Goal: Transaction & Acquisition: Purchase product/service

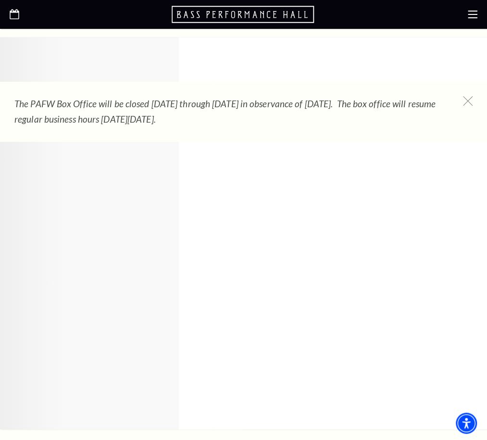
scroll to position [1309, 0]
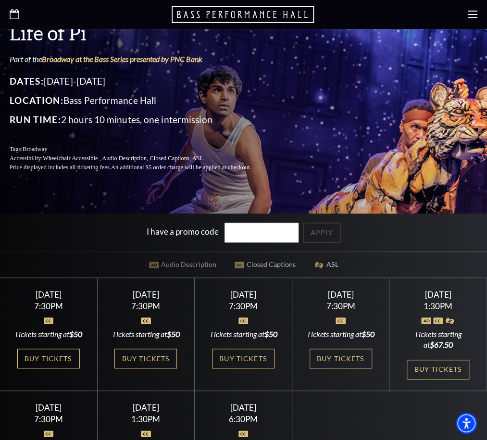
scroll to position [168, 0]
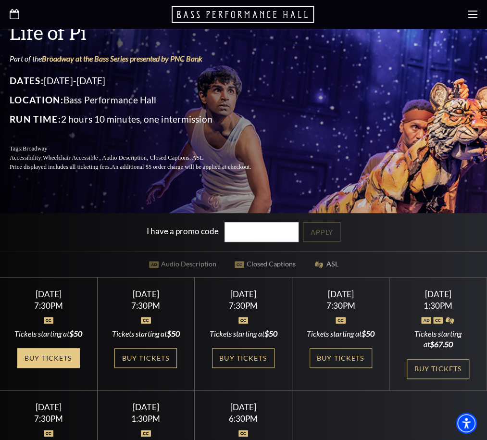
click at [58, 348] on link "Buy Tickets" at bounding box center [48, 358] width 63 height 20
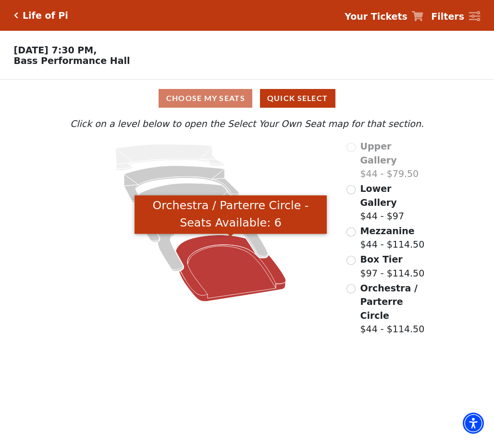
click at [235, 263] on icon "Orchestra / Parterre Circle - Seats Available: 6" at bounding box center [230, 268] width 111 height 67
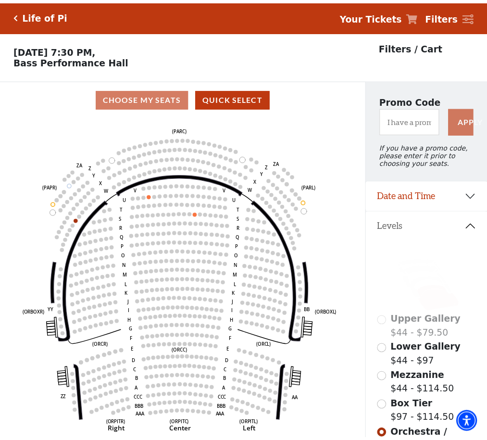
scroll to position [44, 0]
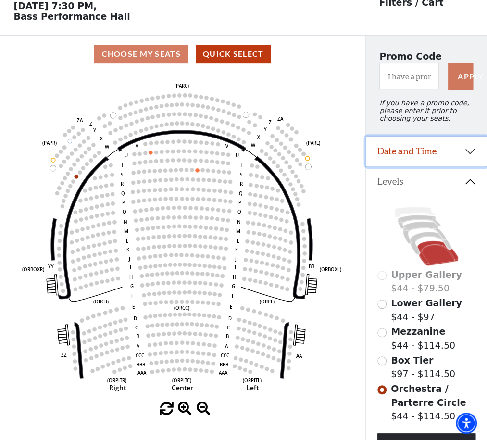
click at [453, 156] on button "Date and Time" at bounding box center [426, 152] width 121 height 30
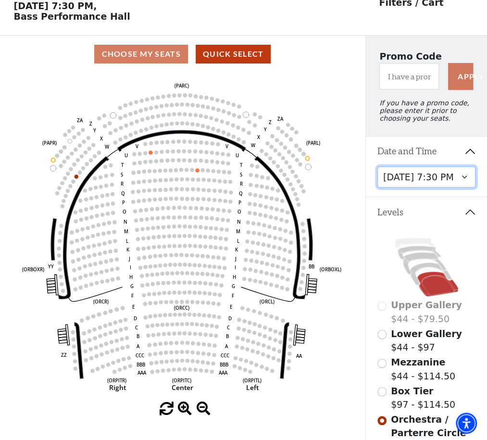
click at [461, 182] on select "Tuesday, September 23 at 7:30 PM Wednesday, September 24 at 7:30 PM Thursday, S…" at bounding box center [426, 177] width 99 height 22
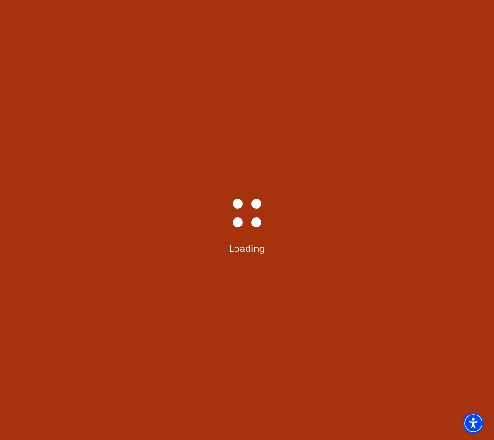
select select "6212"
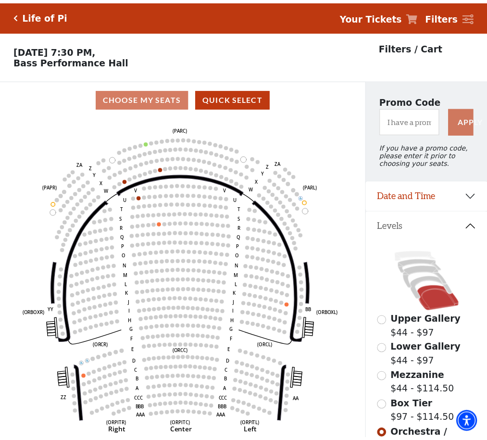
scroll to position [44, 0]
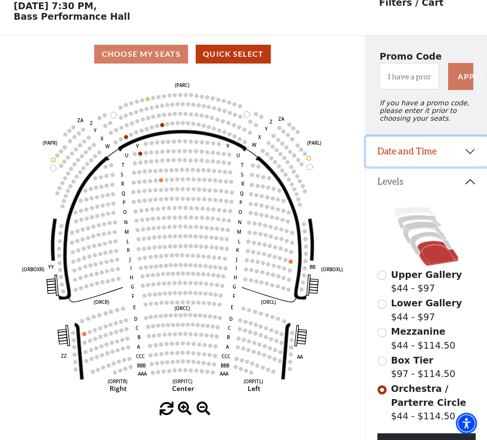
click at [470, 154] on button "Date and Time" at bounding box center [426, 152] width 121 height 30
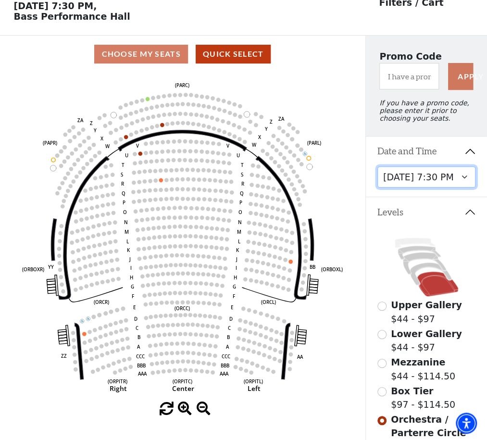
click at [464, 179] on select "Tuesday, September 23 at 7:30 PM Wednesday, September 24 at 7:30 PM Thursday, S…" at bounding box center [426, 177] width 99 height 22
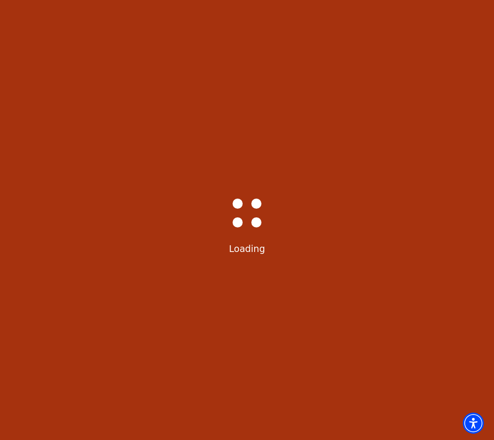
select select "6213"
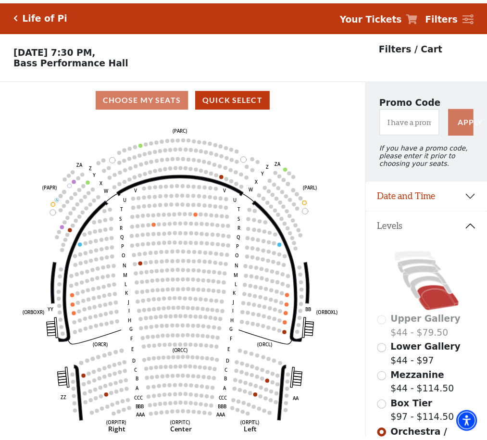
scroll to position [44, 0]
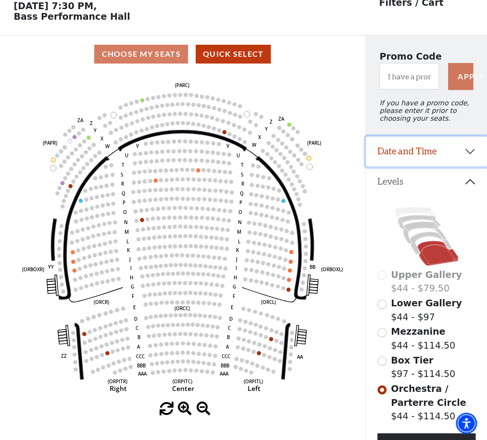
click at [470, 162] on button "Date and Time" at bounding box center [426, 152] width 121 height 30
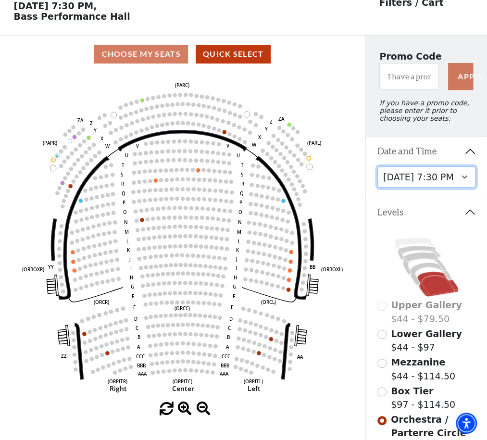
click at [464, 179] on select "Tuesday, September 23 at 7:30 PM Wednesday, September 24 at 7:30 PM Thursday, S…" at bounding box center [426, 177] width 99 height 22
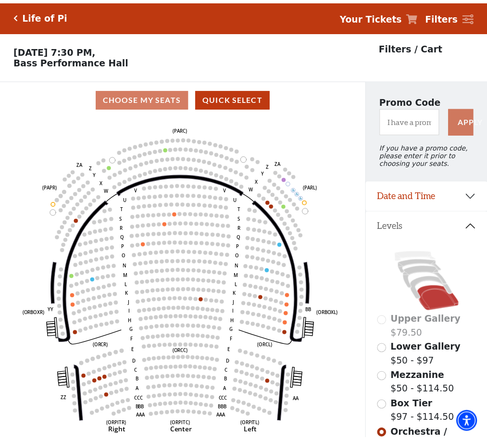
scroll to position [44, 0]
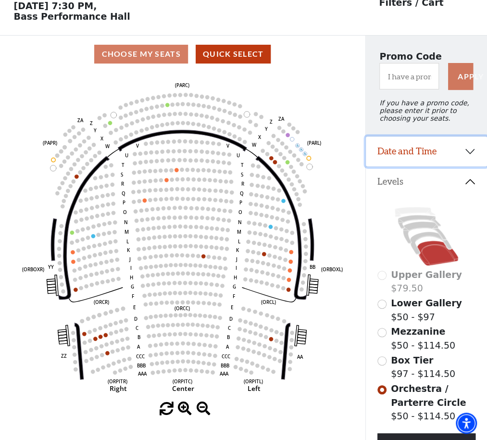
click at [469, 154] on button "Date and Time" at bounding box center [426, 152] width 121 height 30
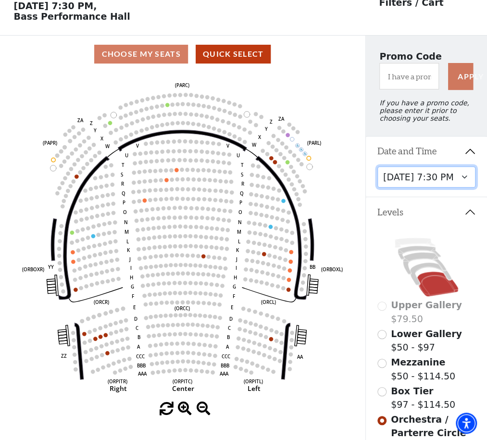
click at [462, 179] on select "Tuesday, September 23 at 7:30 PM Wednesday, September 24 at 7:30 PM Thursday, S…" at bounding box center [426, 177] width 99 height 22
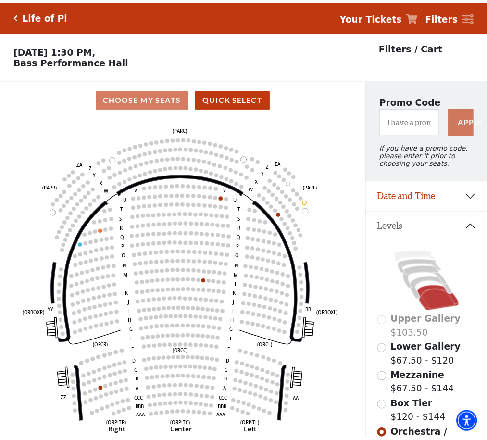
scroll to position [44, 0]
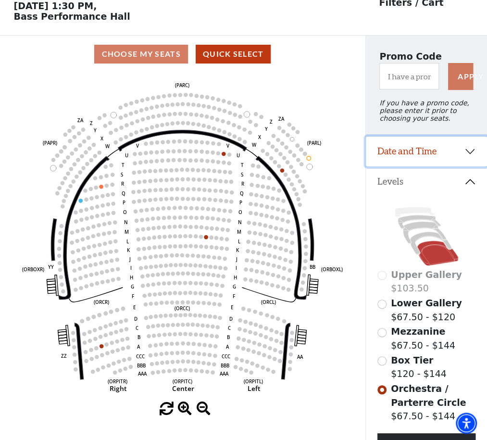
click at [468, 160] on button "Date and Time" at bounding box center [426, 152] width 121 height 30
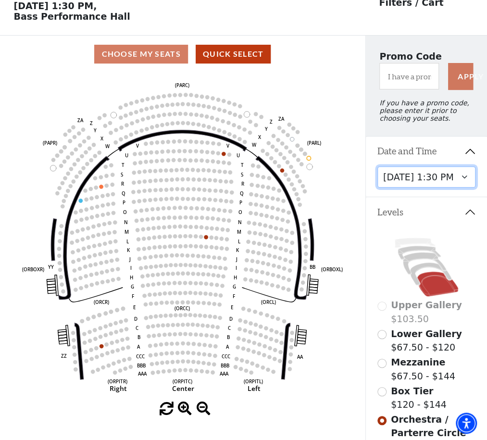
click at [462, 181] on select "Tuesday, September 23 at 7:30 PM Wednesday, September 24 at 7:30 PM Thursday, S…" at bounding box center [426, 177] width 99 height 22
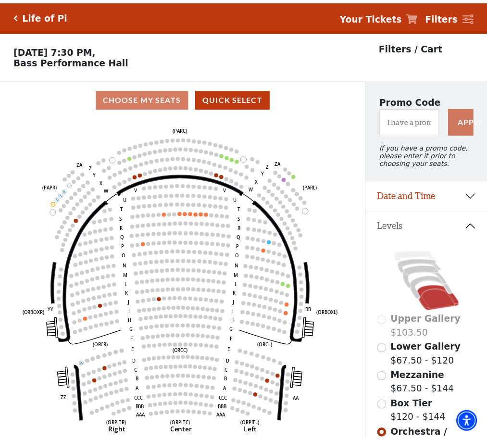
scroll to position [44, 0]
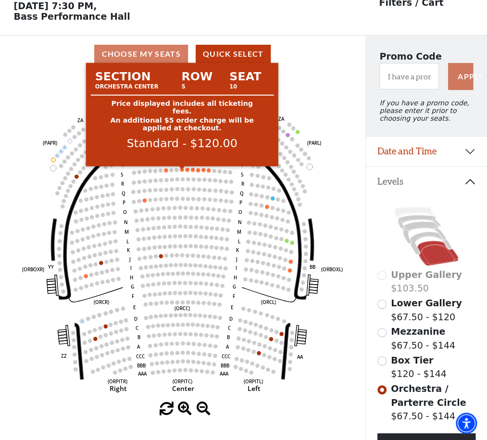
click at [182, 171] on circle at bounding box center [182, 169] width 4 height 4
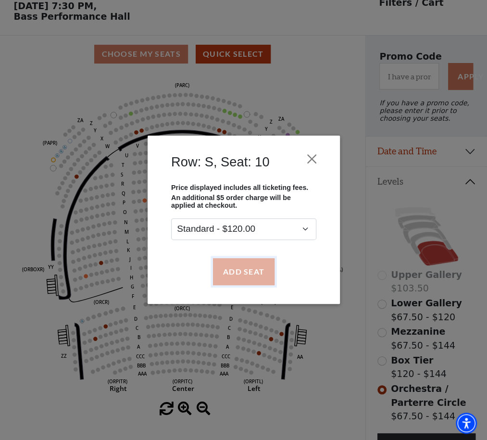
click at [236, 265] on button "Add Seat" at bounding box center [244, 271] width 62 height 27
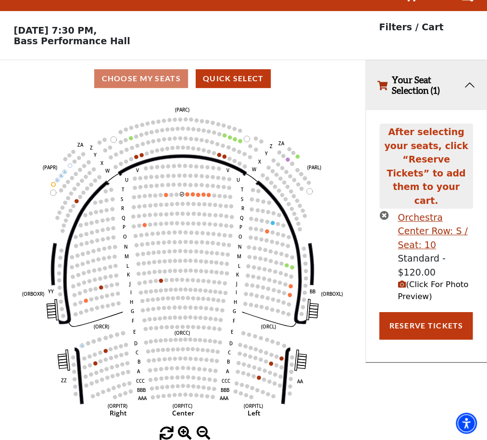
scroll to position [0, 0]
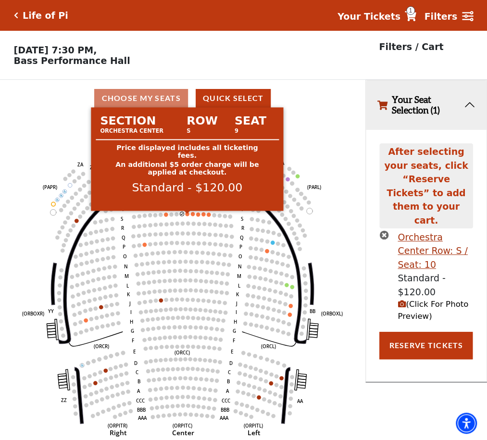
click at [188, 215] on circle at bounding box center [187, 214] width 4 height 4
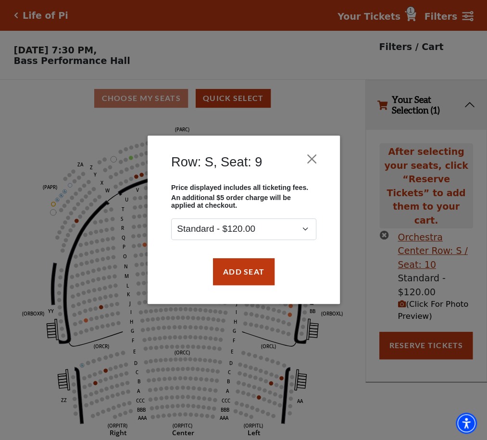
click at [186, 217] on div "Price displayed includes all ticketing fees. An additional $5 order charge will…" at bounding box center [243, 212] width 159 height 56
click at [225, 286] on div "Add Seat" at bounding box center [243, 271] width 163 height 45
click at [225, 273] on button "Add Seat" at bounding box center [244, 271] width 62 height 27
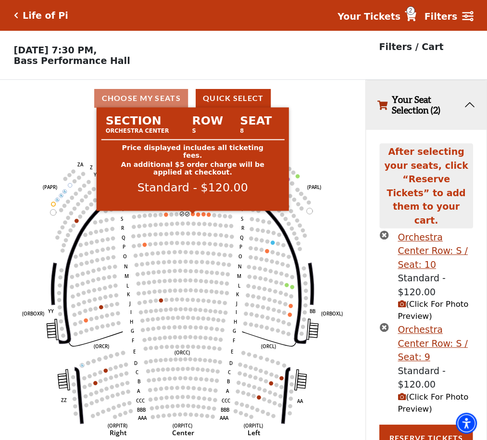
click at [193, 216] on circle at bounding box center [193, 214] width 4 height 4
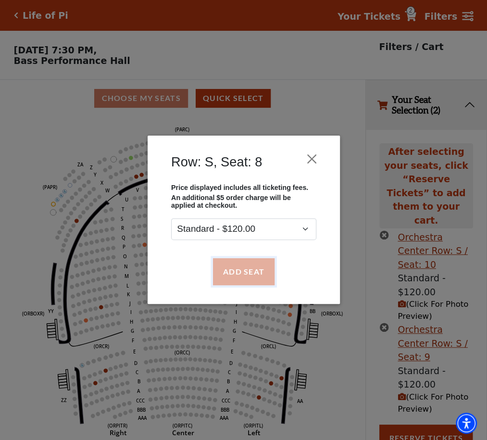
click at [228, 271] on button "Add Seat" at bounding box center [244, 271] width 62 height 27
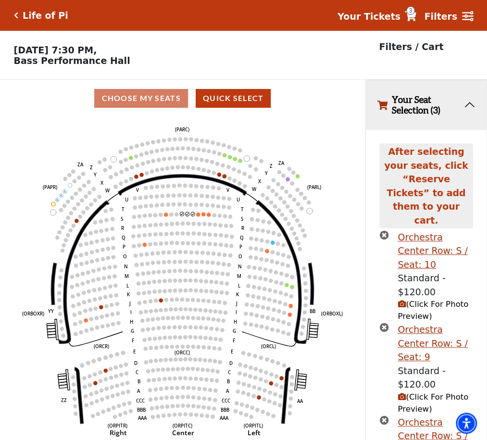
scroll to position [38, 0]
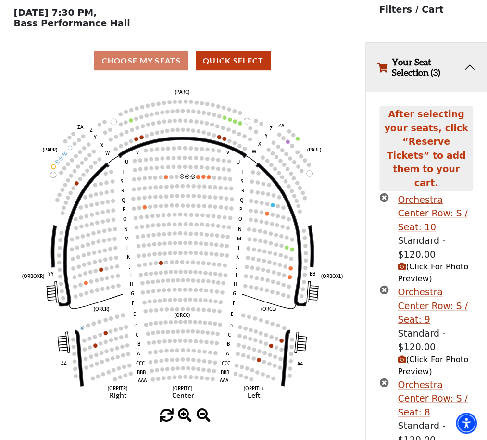
click at [199, 182] on icon "Left (ORPITL) Right (ORPITR) Center (ORPITC) ZZ AA YY BB ZA ZA (ORCL) (ORCR) (O…" at bounding box center [182, 243] width 329 height 329
click at [196, 181] on icon "Left (ORPITL) Right (ORPITR) Center (ORPITC) ZZ AA YY BB ZA ZA (ORCL) (ORCR) (O…" at bounding box center [182, 243] width 329 height 329
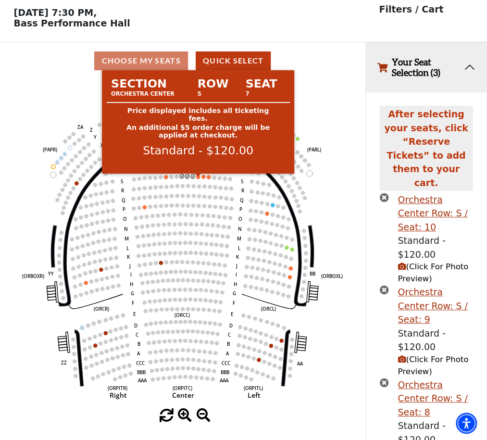
click at [197, 179] on circle at bounding box center [198, 177] width 4 height 4
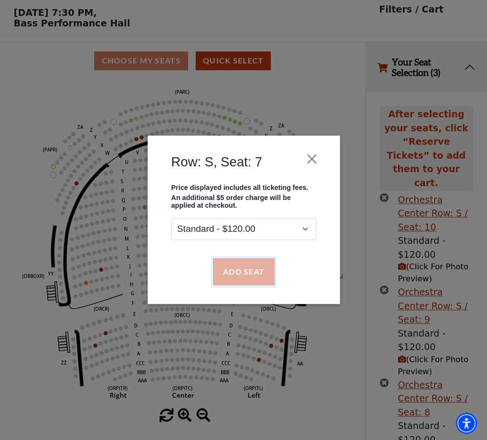
click at [233, 268] on button "Add Seat" at bounding box center [244, 271] width 62 height 27
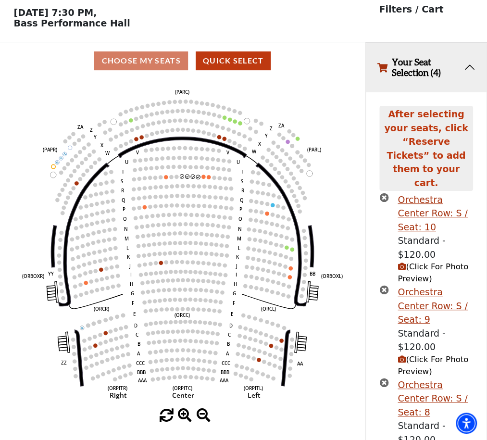
scroll to position [116, 0]
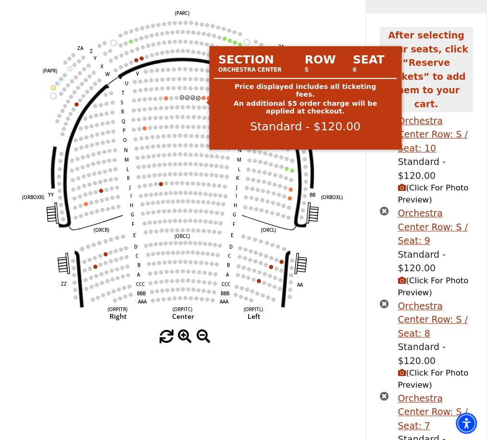
click at [202, 100] on circle at bounding box center [203, 98] width 4 height 4
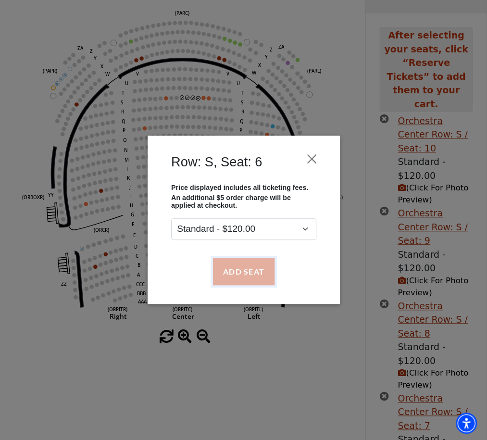
click at [237, 272] on button "Add Seat" at bounding box center [244, 271] width 62 height 27
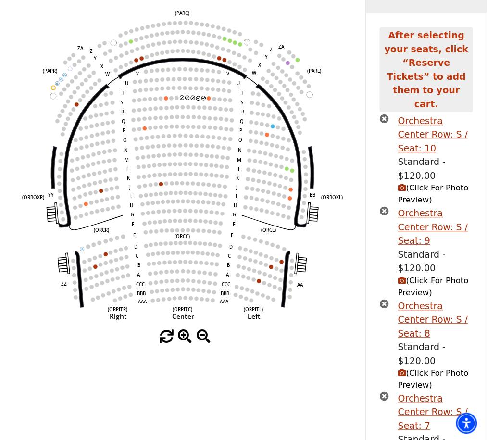
scroll to position [195, 0]
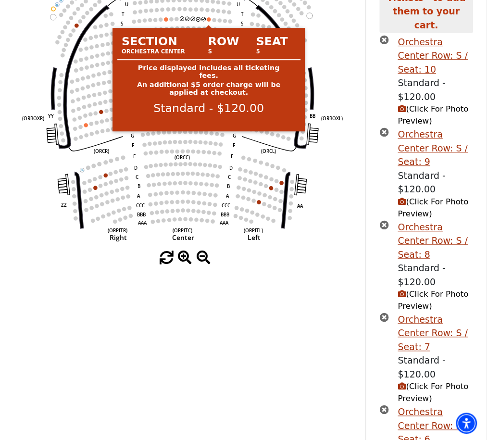
click at [208, 24] on body "Skip to main content Enable accessibility for low vision Open the accessibility…" at bounding box center [243, 25] width 487 height 440
click at [210, 21] on circle at bounding box center [209, 19] width 4 height 4
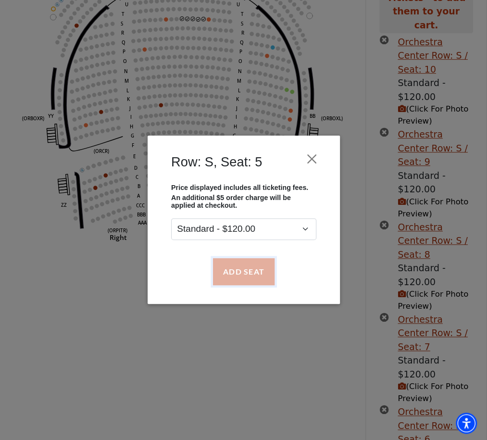
click at [265, 267] on button "Add Seat" at bounding box center [244, 271] width 62 height 27
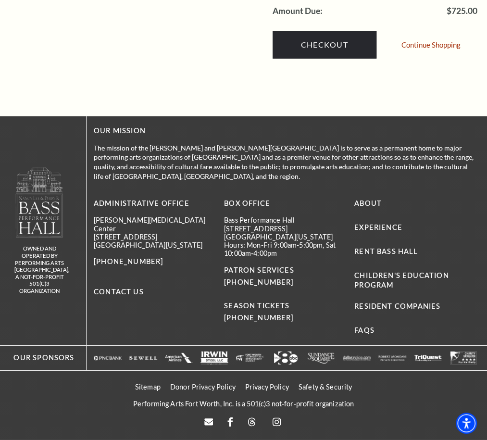
scroll to position [970, 0]
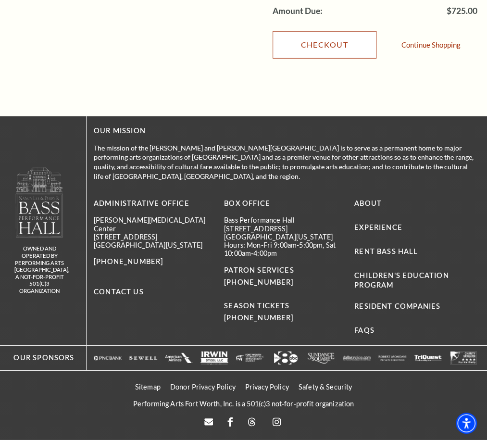
click at [360, 58] on link "Checkout" at bounding box center [325, 44] width 104 height 27
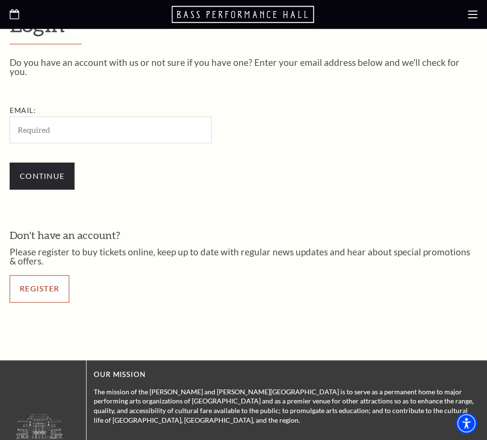
click at [34, 279] on link "Register" at bounding box center [40, 288] width 60 height 27
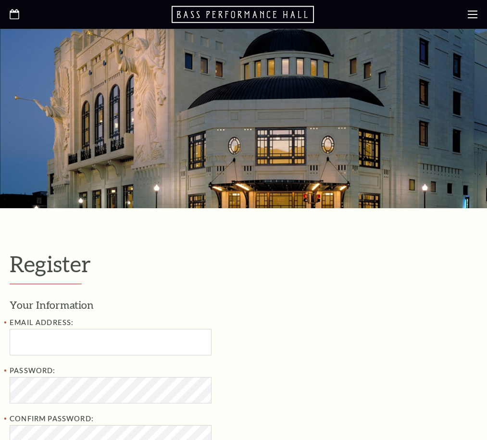
select select "1"
select select "[GEOGRAPHIC_DATA]"
click at [100, 337] on input "Email Address:" at bounding box center [111, 342] width 202 height 26
type input "jackmill42@yahoo.com"
type input "Jack"
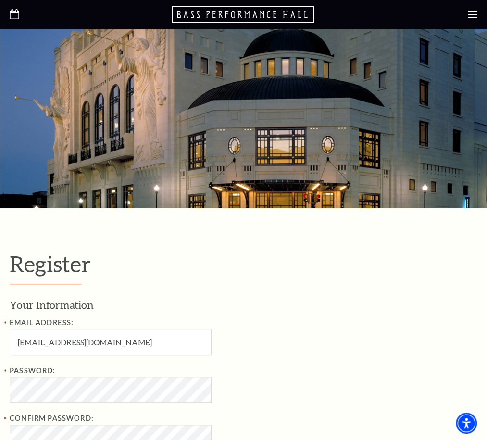
type input "Miller"
type input "Bedford"
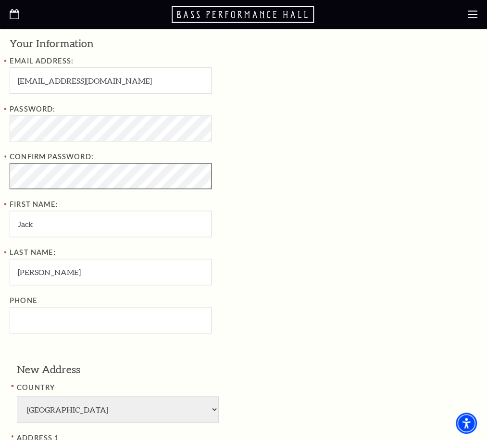
scroll to position [229, 0]
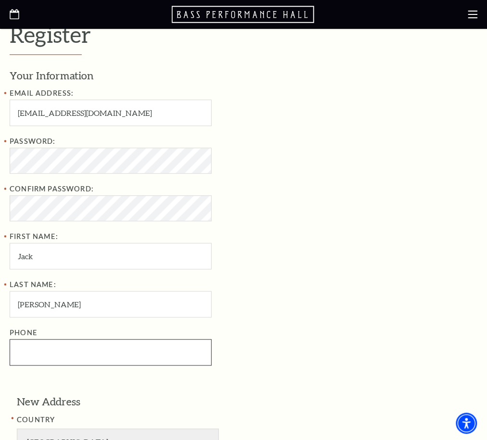
click at [187, 350] on input "Phone" at bounding box center [111, 352] width 202 height 26
click at [189, 342] on input "Phone" at bounding box center [111, 352] width 202 height 26
type input "814-977-9381"
type input "3562 Evitts Creek Rd"
select select "PA"
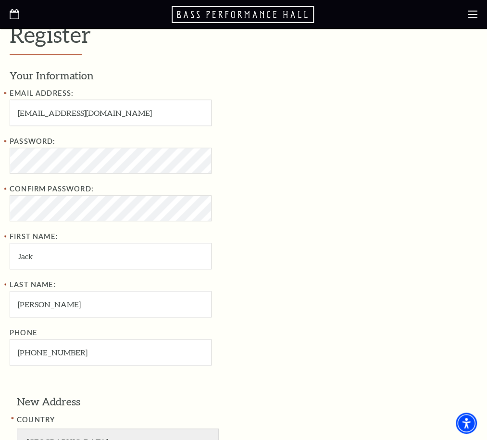
type input "15522"
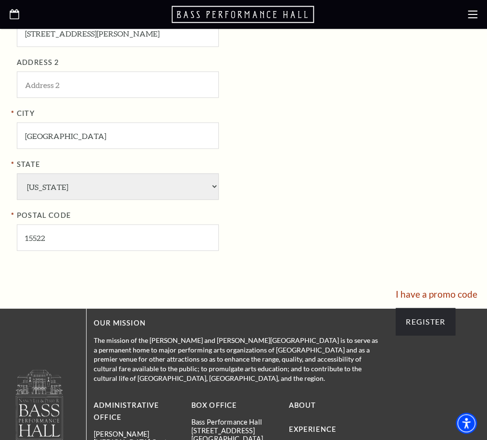
scroll to position [691, 0]
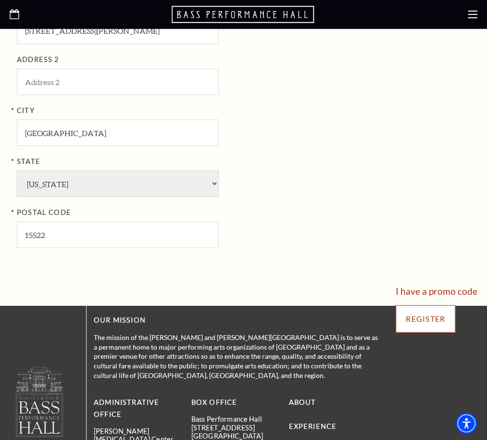
click at [432, 313] on input "Register" at bounding box center [426, 318] width 60 height 27
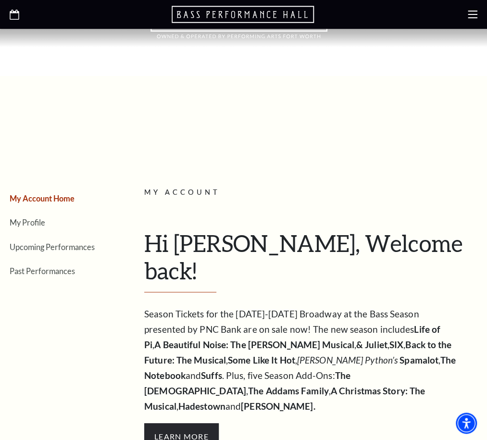
click at [0, 0] on link "Cart (1 item)" at bounding box center [0, 0] width 0 height 0
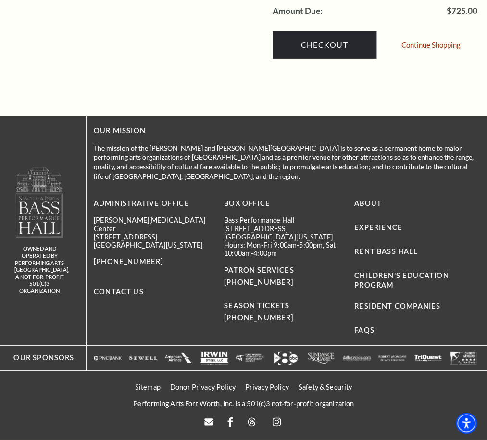
scroll to position [999, 0]
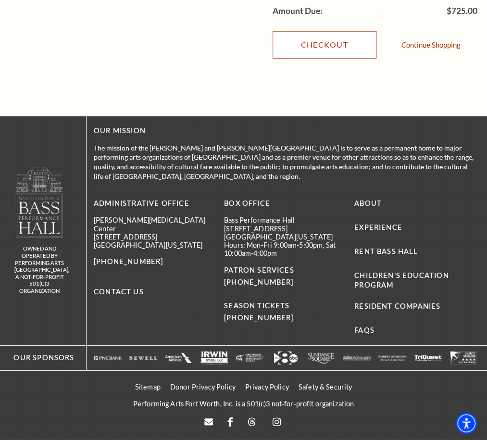
click at [358, 58] on link "Checkout" at bounding box center [325, 44] width 104 height 27
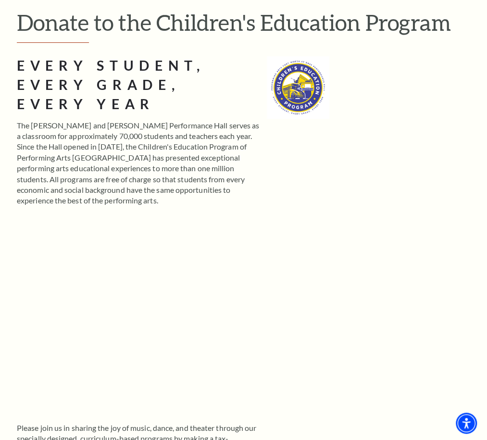
scroll to position [105, 0]
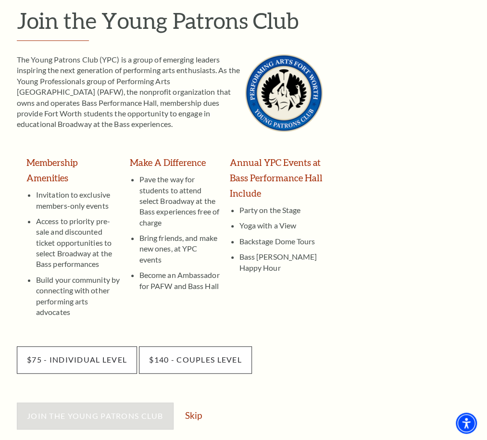
scroll to position [67, 0]
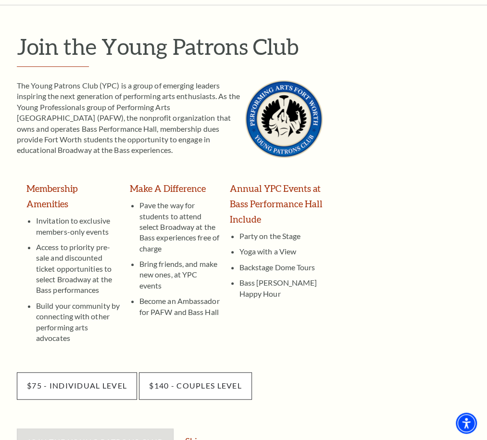
click at [202, 437] on link "Skip" at bounding box center [193, 441] width 17 height 9
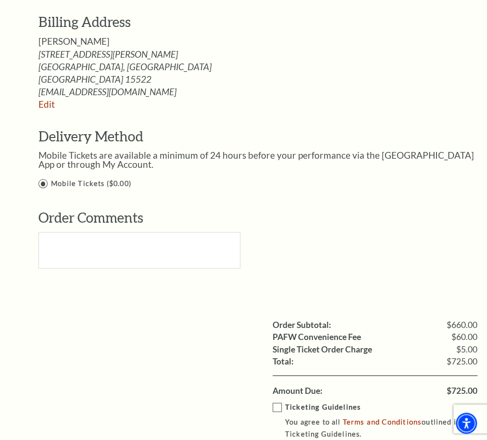
scroll to position [695, 0]
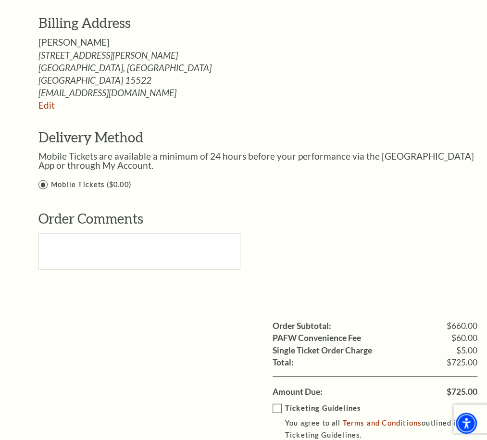
select select "24"
select select "7"
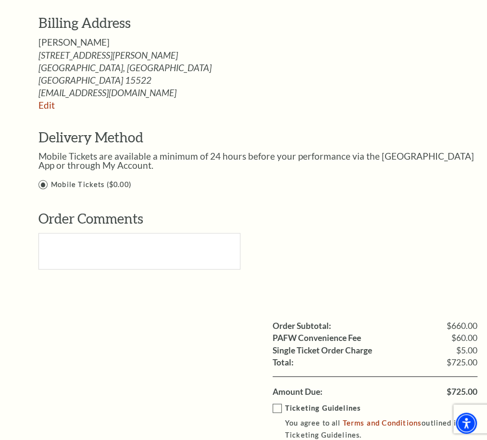
select select "2029"
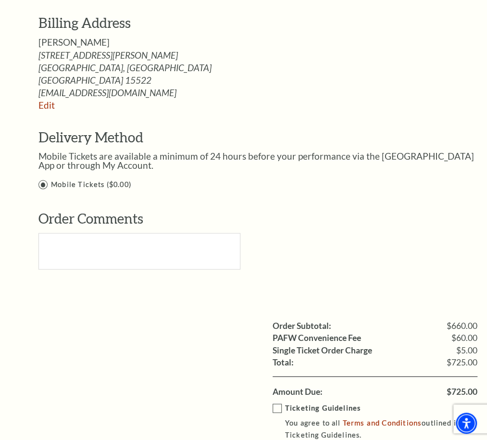
type input "941"
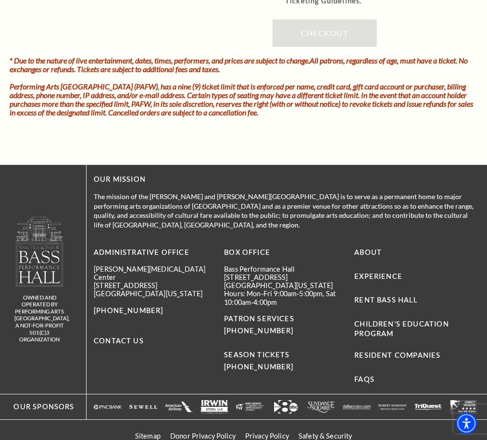
scroll to position [1139, 0]
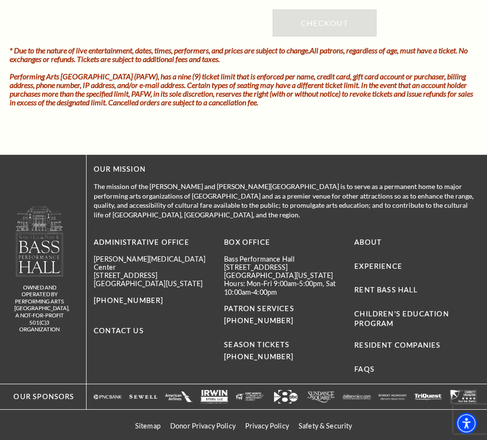
type input "[PERSON_NAME]"
click at [0, 0] on input "Ticketing Guidelines You agree to all Terms and Conditions outlined in our Tick…" at bounding box center [0, 0] width 0 height 0
click at [359, 37] on link "Checkout" at bounding box center [325, 23] width 104 height 27
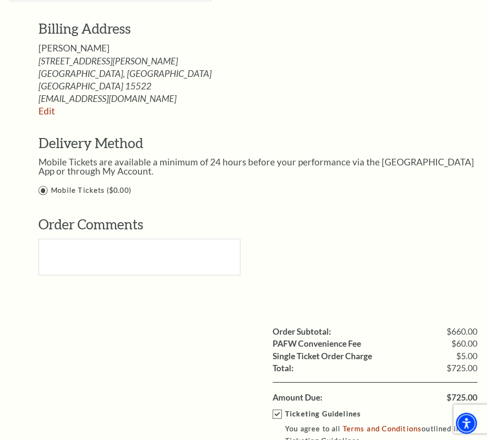
scroll to position [682, 0]
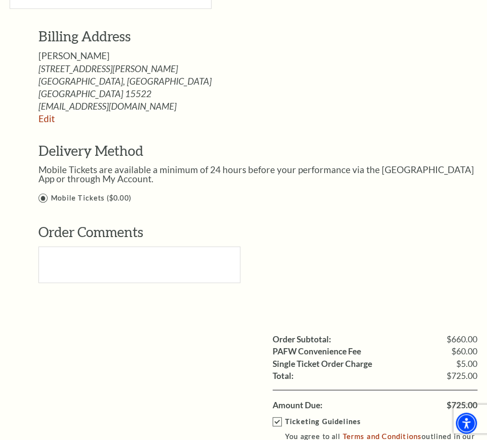
select select "4"
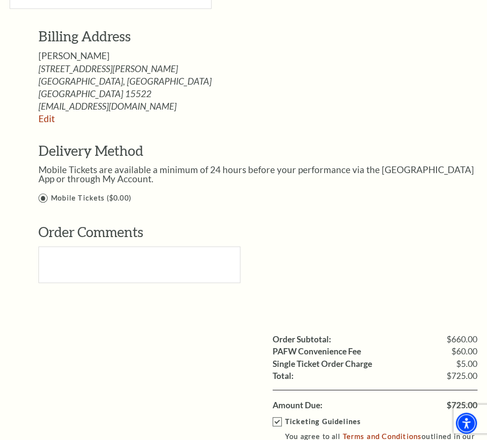
select select "2027"
type input "9"
type input "803"
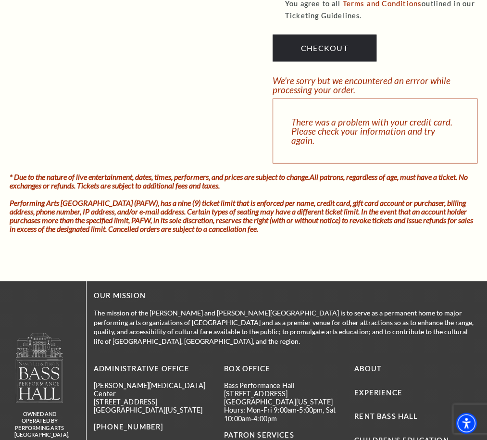
scroll to position [1130, 0]
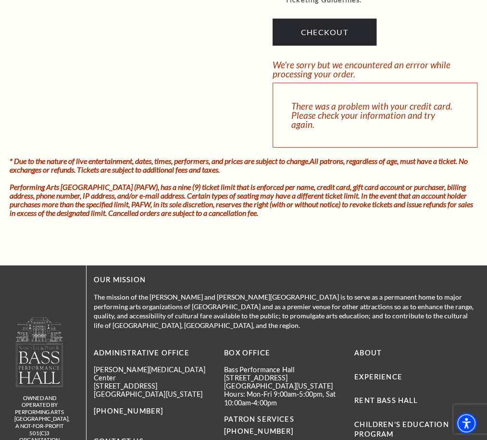
type input "[PERSON_NAME]"
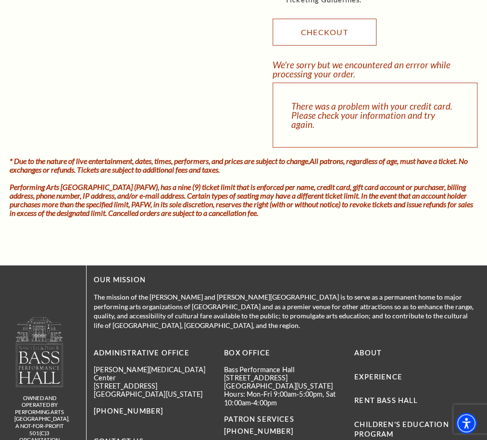
click at [352, 46] on link "Checkout" at bounding box center [325, 32] width 104 height 27
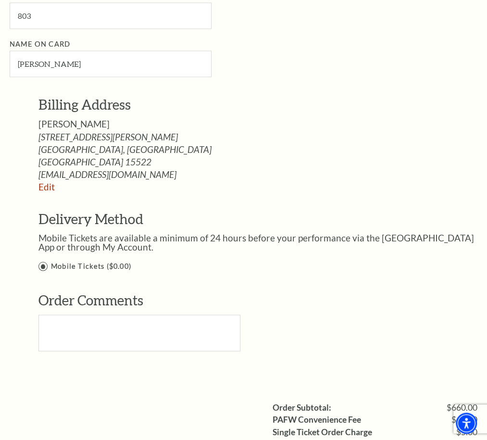
scroll to position [614, 0]
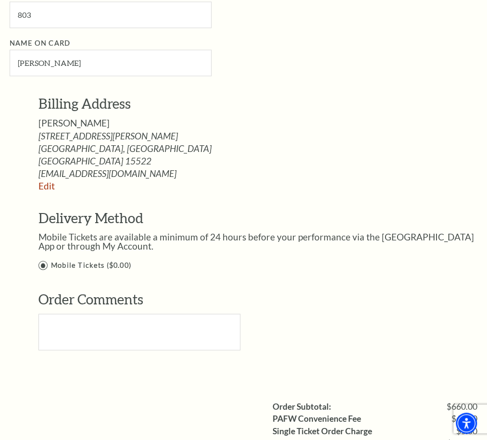
select select "6"
select select "2029"
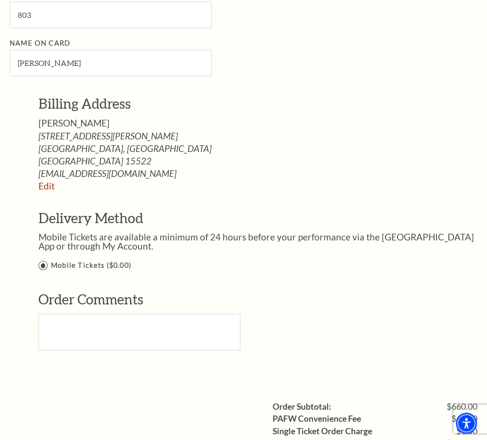
click at [176, 28] on input "803" at bounding box center [111, 14] width 202 height 26
type input "8"
type input "515"
click at [162, 76] on input "[PERSON_NAME]" at bounding box center [111, 63] width 202 height 26
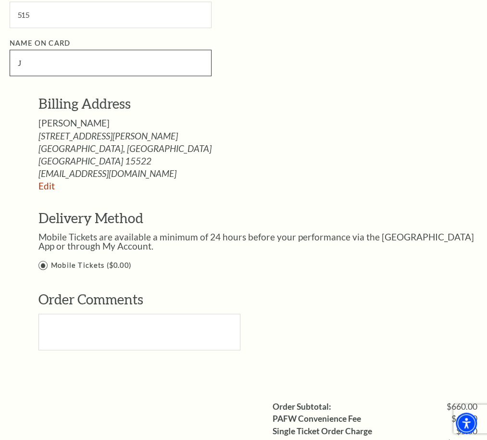
type input "J"
paste input "[PERSON_NAME]"
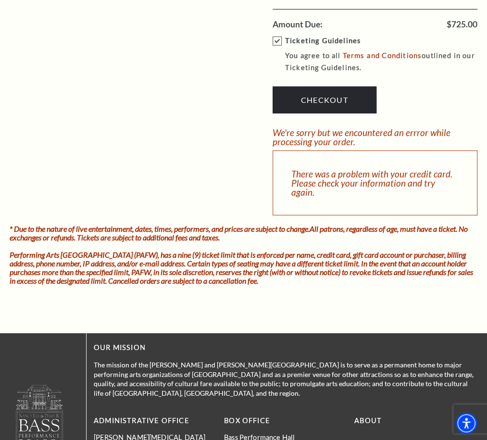
scroll to position [1072, 0]
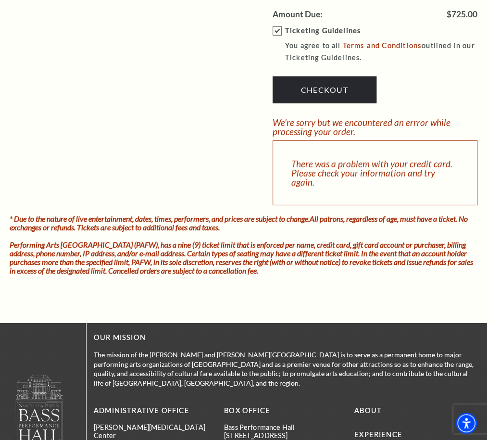
type input "[PERSON_NAME]"
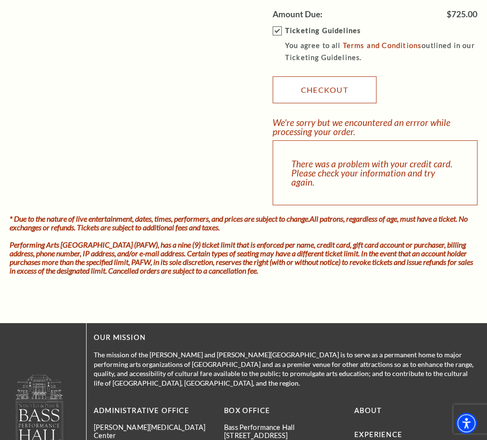
click at [348, 103] on link "Checkout" at bounding box center [325, 89] width 104 height 27
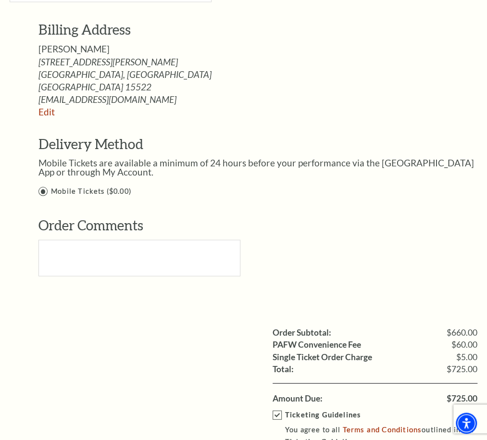
scroll to position [689, 0]
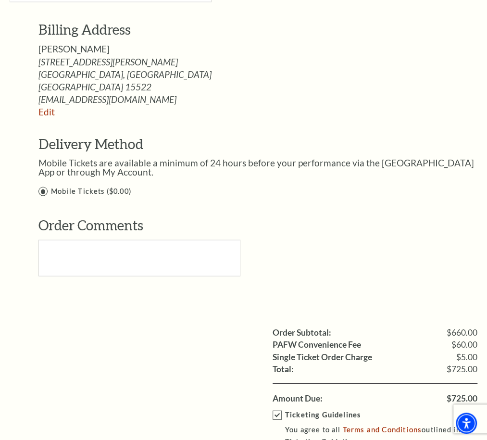
type input "5"
type input "991"
type input "S"
paste input "[PERSON_NAME]"
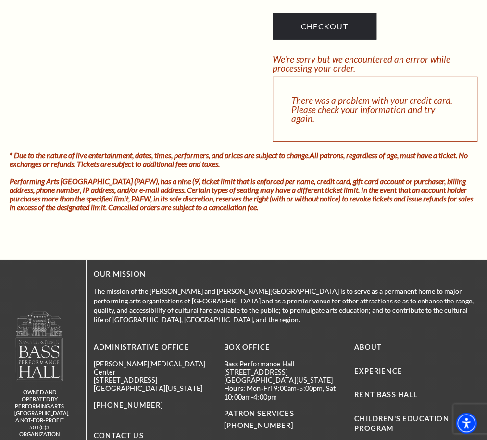
scroll to position [1148, 0]
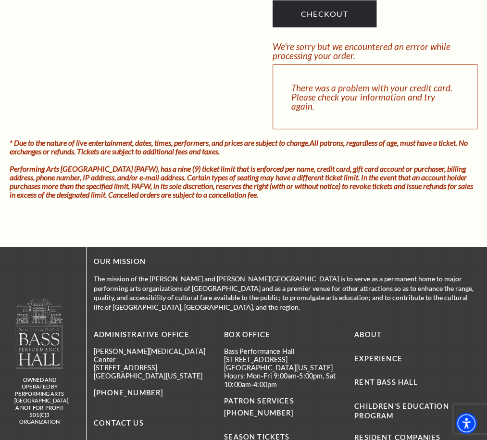
type input "[PERSON_NAME]"
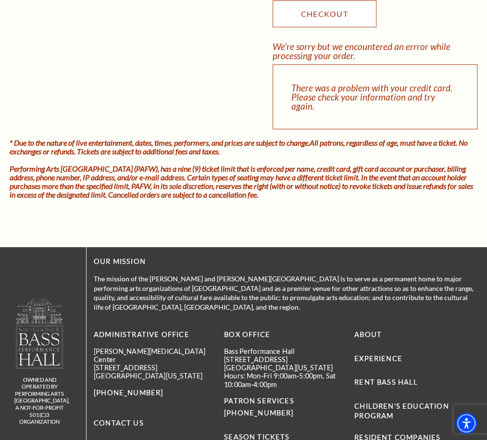
click at [351, 27] on link "Checkout" at bounding box center [325, 13] width 104 height 27
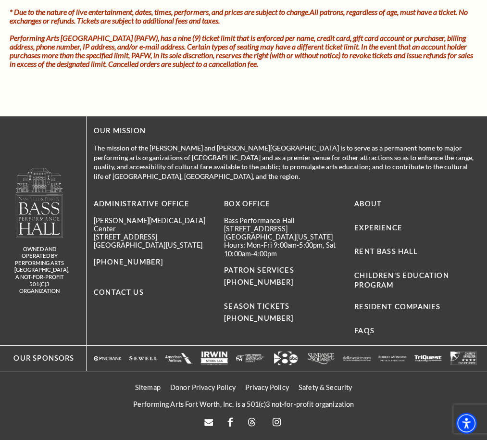
scroll to position [1353, 0]
